Goal: Task Accomplishment & Management: Complete application form

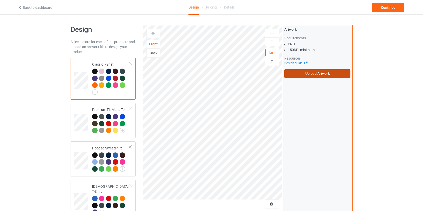
click at [300, 71] on label "Upload Artwork" at bounding box center [317, 73] width 66 height 9
click at [0, 0] on input "Upload Artwork" at bounding box center [0, 0] width 0 height 0
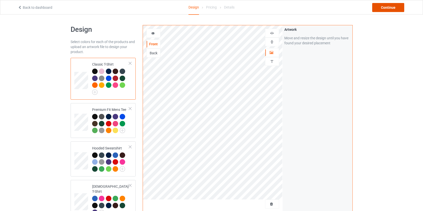
click at [381, 10] on div "Continue" at bounding box center [388, 7] width 32 height 9
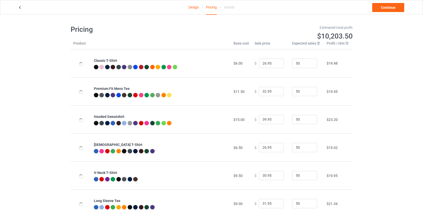
type input "46.95"
type input "39.95"
drag, startPoint x: 264, startPoint y: 119, endPoint x: 195, endPoint y: 126, distance: 68.7
click at [195, 126] on tr "Hooded Sweatshirt $19.00 $ 46.95 50 $25.99" at bounding box center [212, 119] width 282 height 28
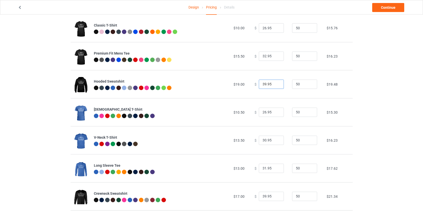
scroll to position [91, 0]
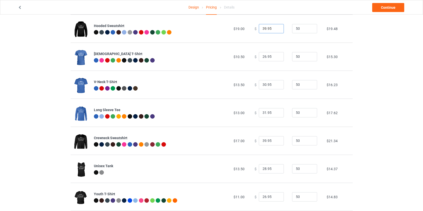
type input "39.95"
click at [262, 141] on input "39.95" at bounding box center [271, 141] width 25 height 10
type input "37.95"
click at [390, 9] on link "Continue" at bounding box center [388, 7] width 32 height 9
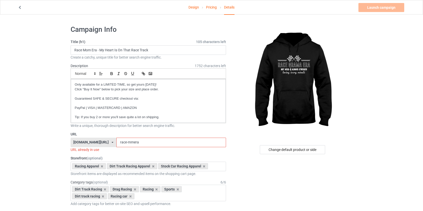
drag, startPoint x: 127, startPoint y: 143, endPoint x: 118, endPoint y: 143, distance: 9.0
click at [118, 143] on input "race-mmera" at bounding box center [171, 143] width 110 height 10
click at [118, 144] on input "race-mmera" at bounding box center [171, 143] width 110 height 10
drag, startPoint x: 119, startPoint y: 141, endPoint x: 115, endPoint y: 142, distance: 4.9
click at [116, 142] on input "race-mmera" at bounding box center [171, 143] width 110 height 10
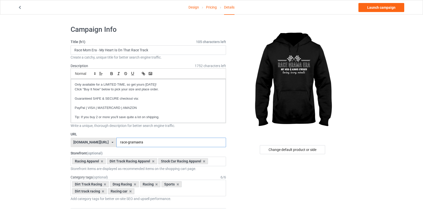
type input "race-gramaera"
click at [86, 51] on input "Race Mom Era - My Heart Is On That Race Track" at bounding box center [149, 50] width 156 height 10
type input "Race Grama Era - My Heart Is On That Race Track"
click at [376, 9] on link "Launch campaign" at bounding box center [381, 7] width 46 height 9
